Goal: Task Accomplishment & Management: Use online tool/utility

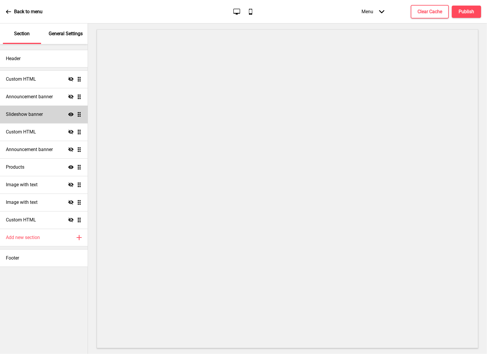
click at [50, 116] on div "Slideshow banner Show Drag" at bounding box center [44, 115] width 88 height 18
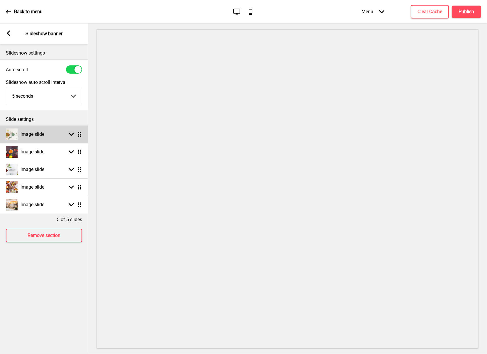
click at [48, 130] on div "Image slide Arrow down Drag" at bounding box center [44, 135] width 88 height 18
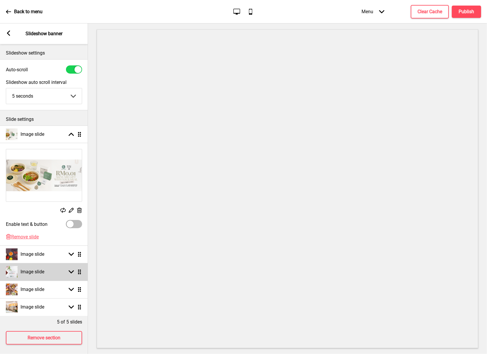
scroll to position [7, 0]
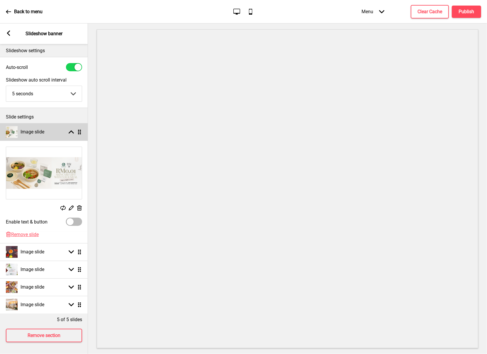
click at [71, 124] on div "Image slide Arrow up Drag" at bounding box center [44, 132] width 88 height 18
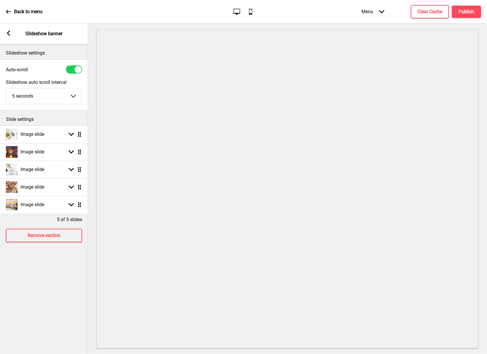
click at [9, 30] on div "Arrow left Slideshow banner" at bounding box center [44, 33] width 88 height 21
click at [8, 34] on icon at bounding box center [8, 33] width 3 height 5
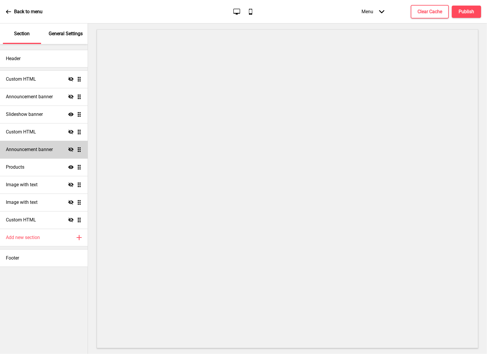
click at [50, 149] on h4 "Announcement banner" at bounding box center [29, 149] width 47 height 6
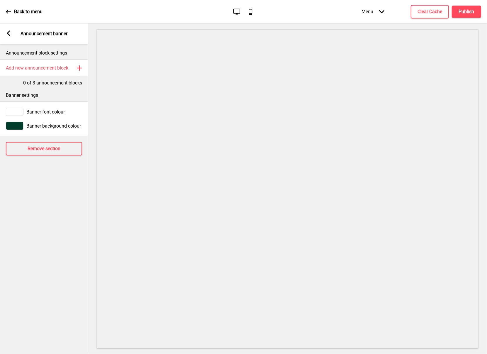
click at [5, 34] on div "Arrow left Announcement banner" at bounding box center [44, 33] width 88 height 21
click at [6, 32] on rect at bounding box center [8, 33] width 5 height 5
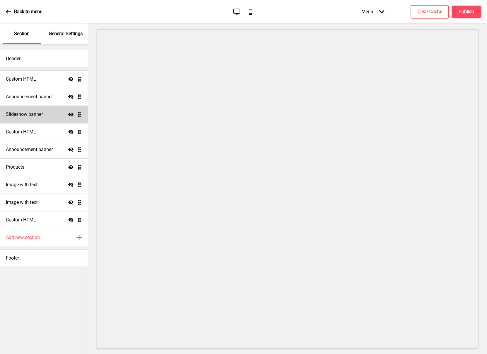
click at [45, 116] on div "Slideshow banner Show Drag" at bounding box center [44, 115] width 88 height 18
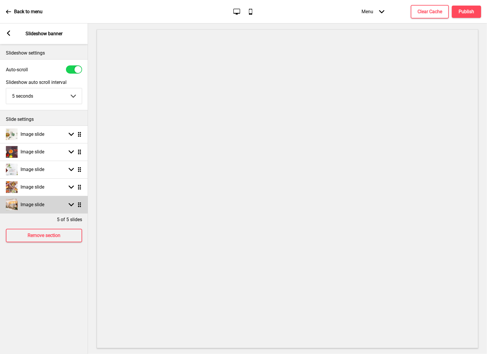
click at [62, 207] on div "Image slide Arrow down Drag" at bounding box center [44, 205] width 88 height 18
select select "right"
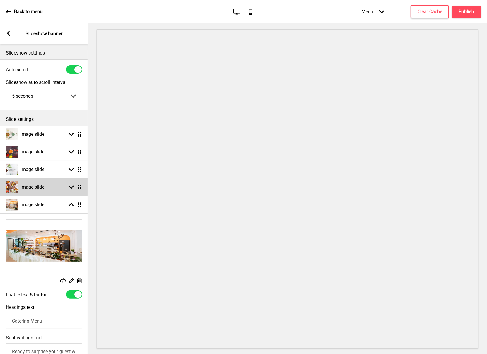
click at [50, 191] on div "Image slide Arrow down Drag" at bounding box center [44, 187] width 88 height 18
select select "right"
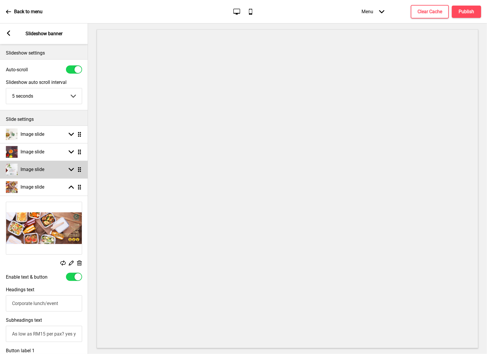
click at [49, 172] on div "Image slide Arrow down Drag" at bounding box center [44, 170] width 88 height 18
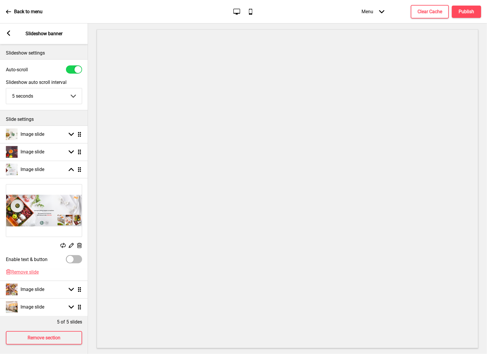
click at [81, 247] on icon at bounding box center [79, 245] width 5 height 5
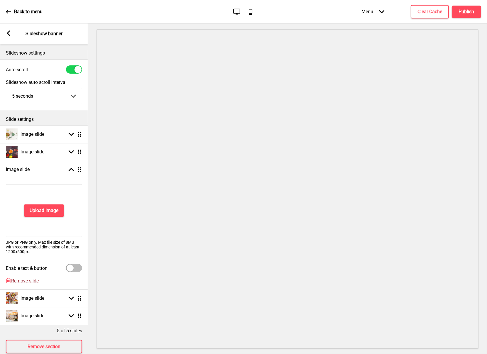
click at [18, 282] on span "Remove slide" at bounding box center [25, 281] width 28 height 6
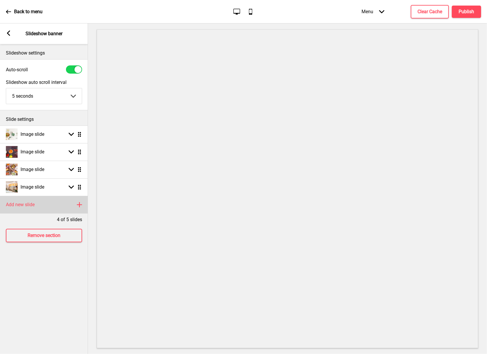
click at [72, 207] on div "Add new slide Plus" at bounding box center [44, 205] width 88 height 18
click at [74, 205] on div "Arrow down Drag" at bounding box center [74, 204] width 16 height 5
select select "right"
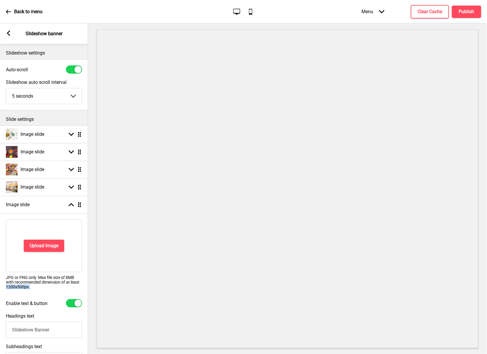
drag, startPoint x: 6, startPoint y: 287, endPoint x: 35, endPoint y: 288, distance: 28.2
click at [34, 289] on div "Upload Image JPG or PNG only. Max file size of 8MB with recommended dimension o…" at bounding box center [44, 256] width 88 height 80
copy p "1200x500px."
